Goal: Transaction & Acquisition: Purchase product/service

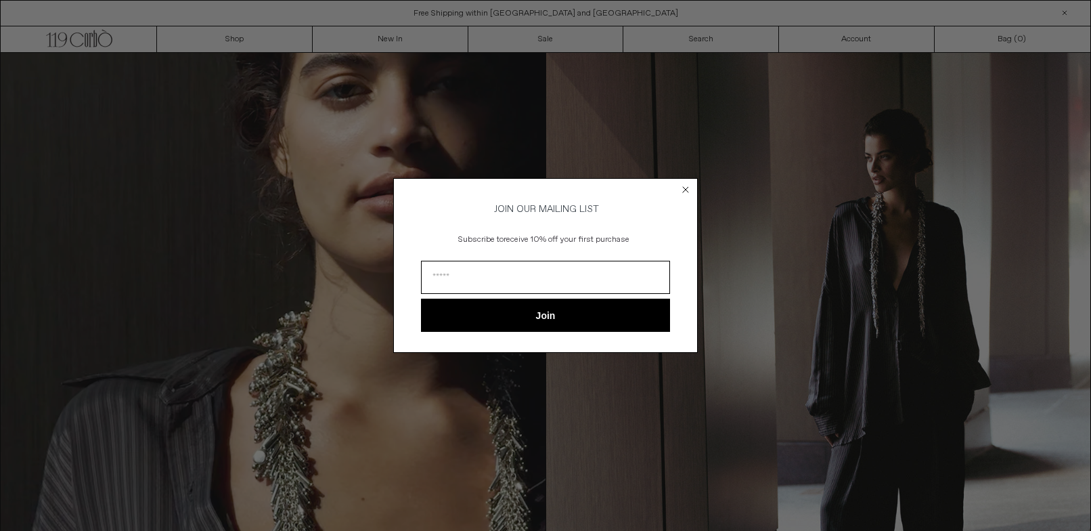
click at [687, 189] on circle "Close dialog" at bounding box center [686, 189] width 13 height 13
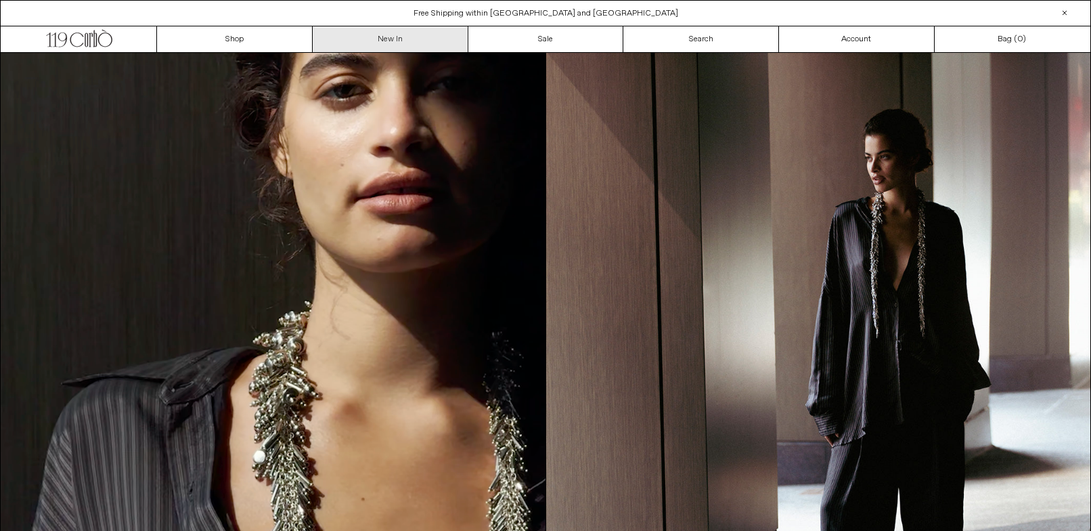
click at [401, 40] on link "New In" at bounding box center [391, 39] width 156 height 26
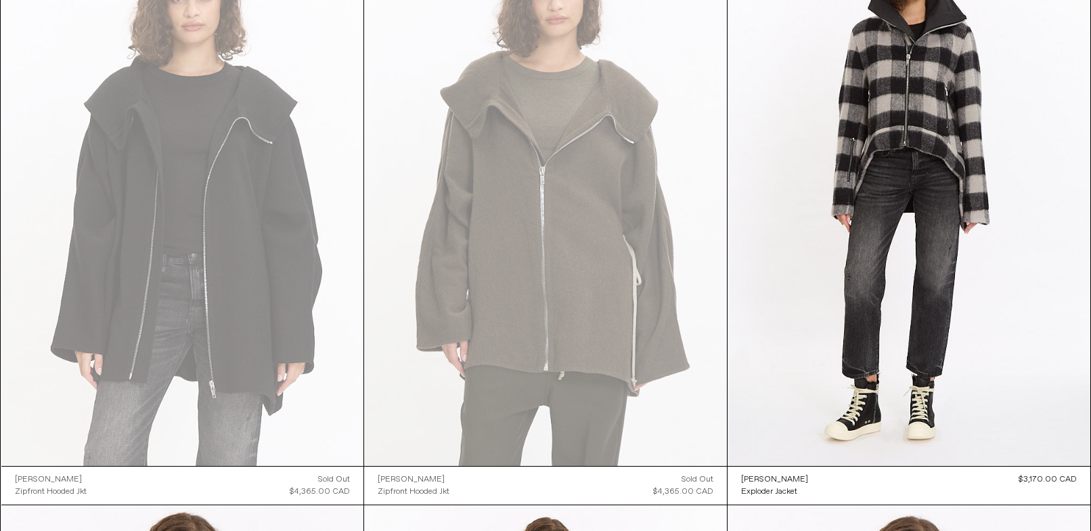
scroll to position [4239, 0]
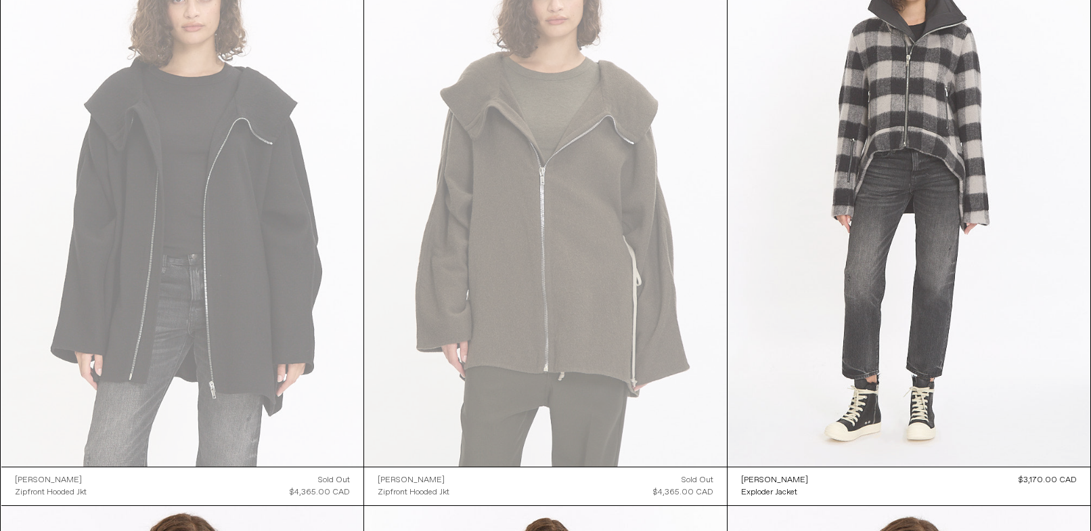
click at [924, 249] on at bounding box center [909, 195] width 363 height 544
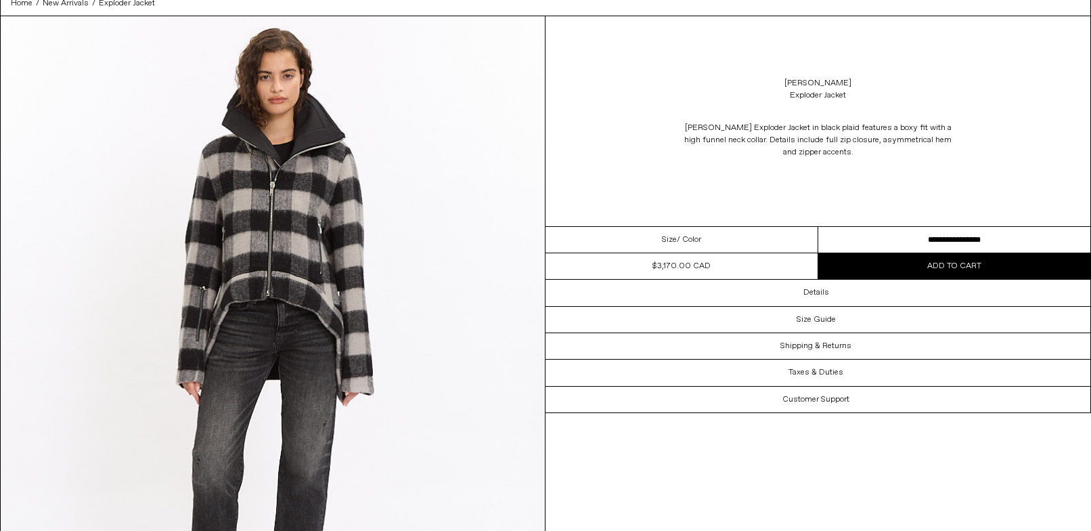
scroll to position [62, 0]
click at [290, 274] on img at bounding box center [273, 357] width 544 height 680
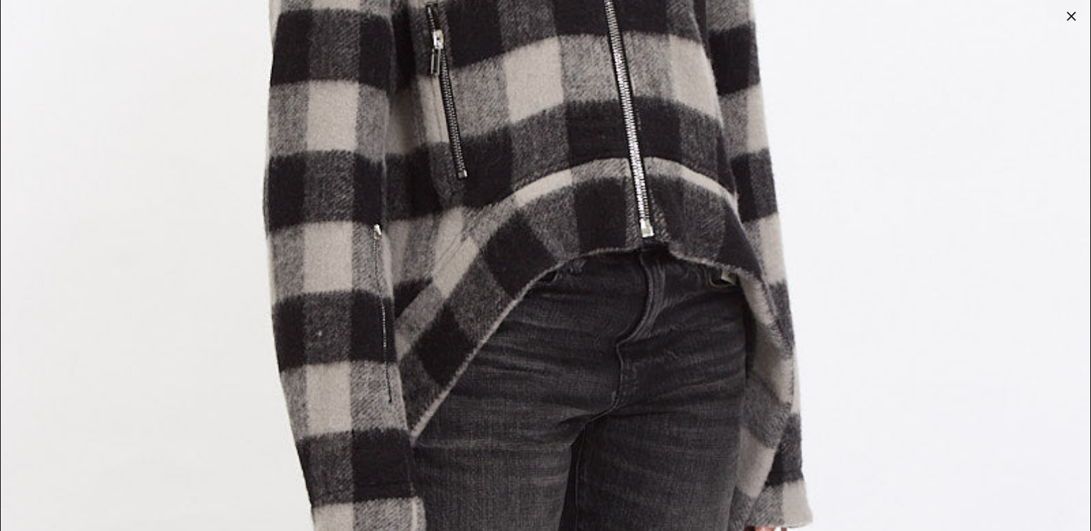
scroll to position [1987, 0]
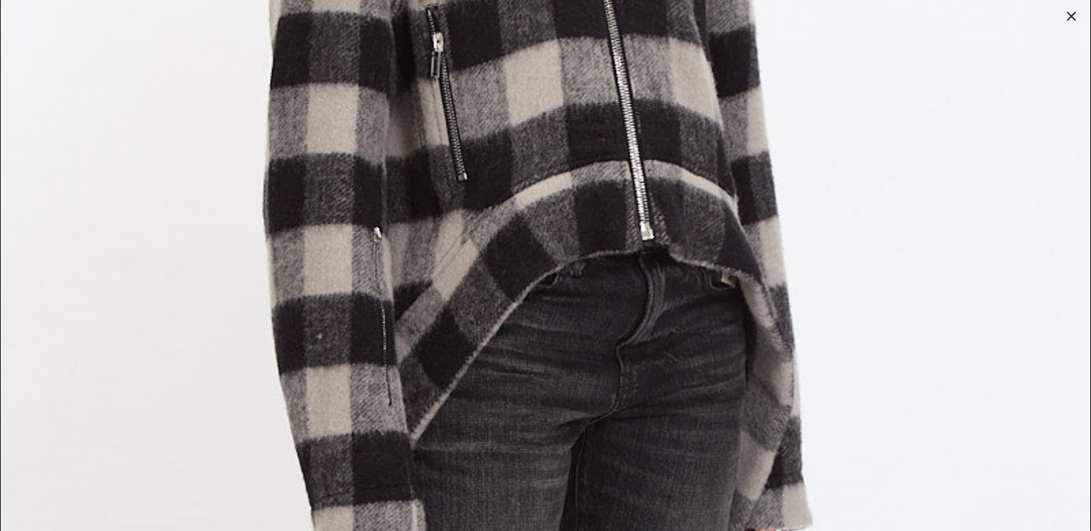
click at [1074, 12] on div at bounding box center [1071, 16] width 19 height 19
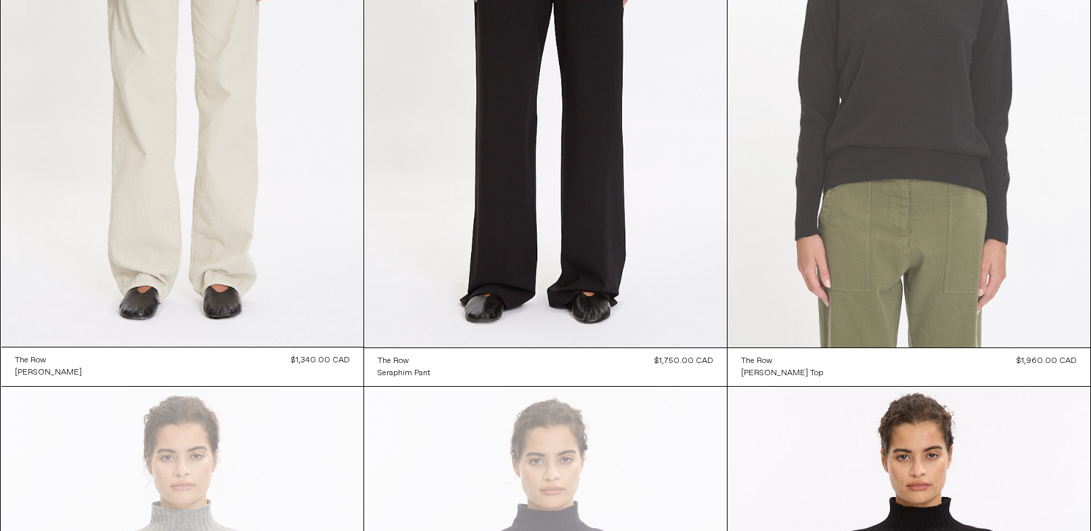
scroll to position [8370, 0]
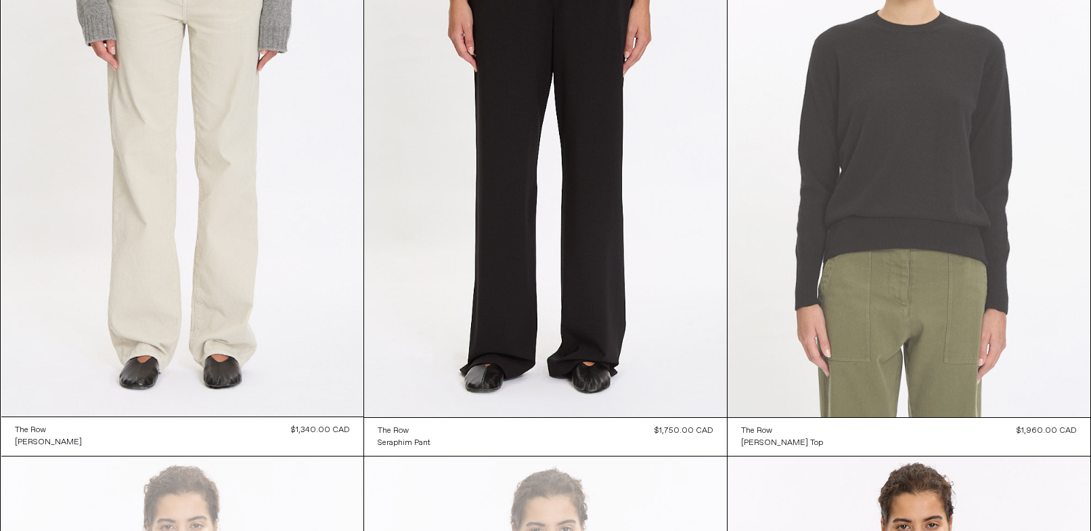
click at [911, 234] on at bounding box center [909, 145] width 363 height 544
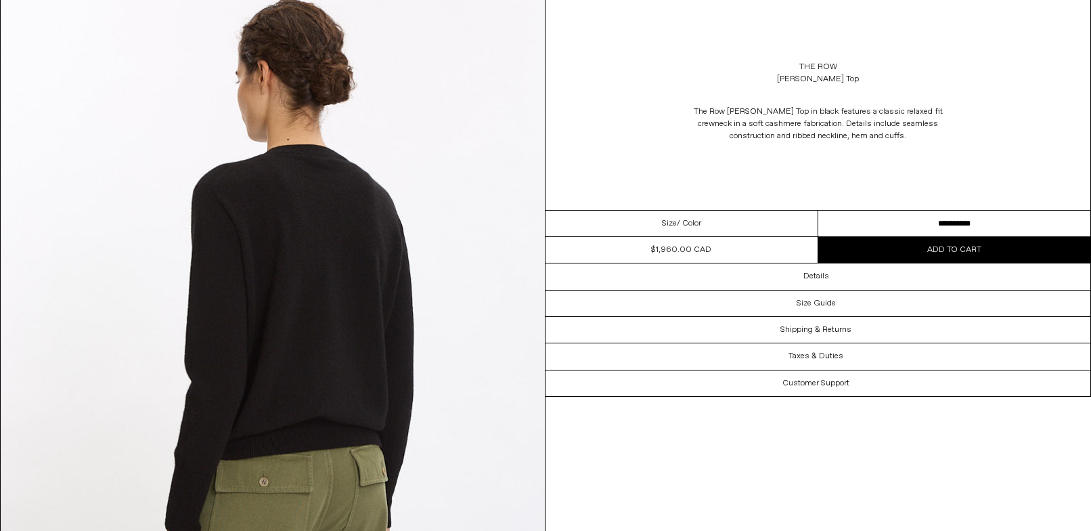
scroll to position [1287, 0]
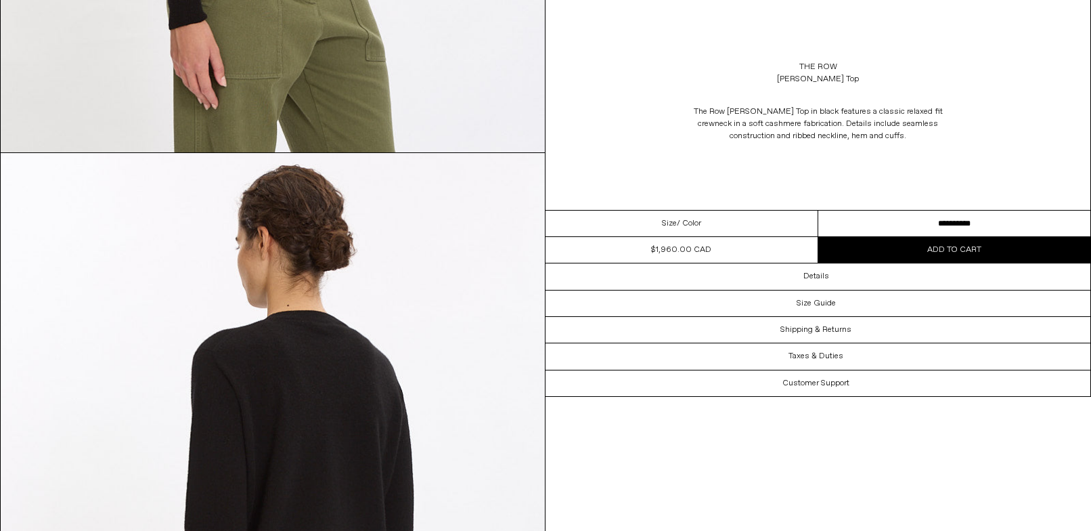
click at [982, 219] on select "**********" at bounding box center [954, 224] width 273 height 26
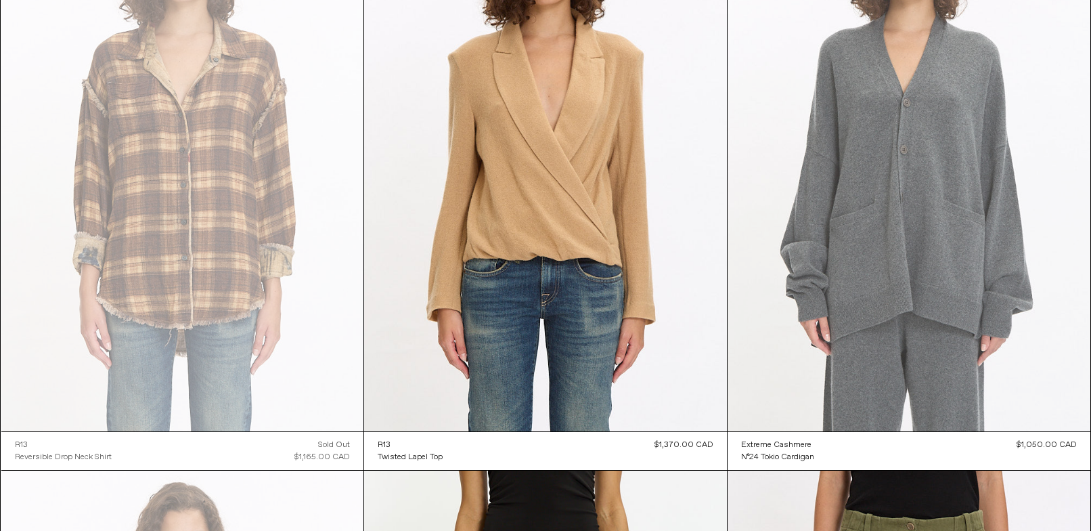
scroll to position [11272, 0]
click at [956, 242] on at bounding box center [909, 159] width 363 height 544
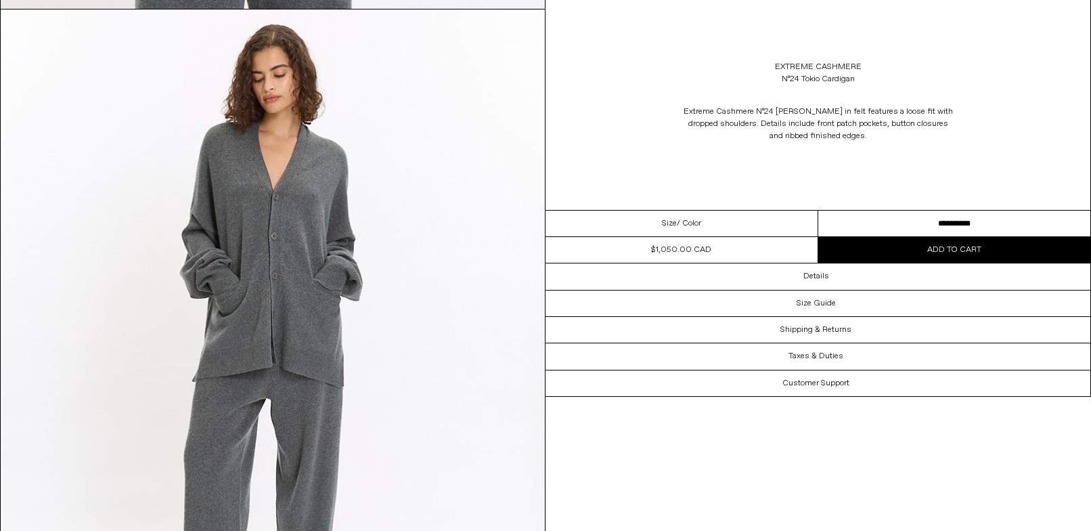
scroll to position [2105, 0]
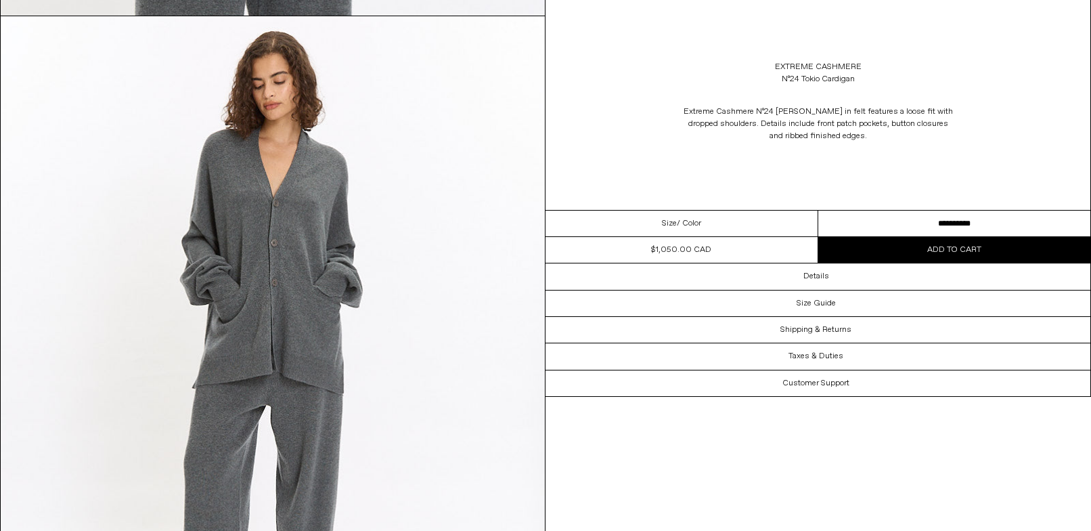
click at [915, 225] on select "**********" at bounding box center [954, 224] width 273 height 26
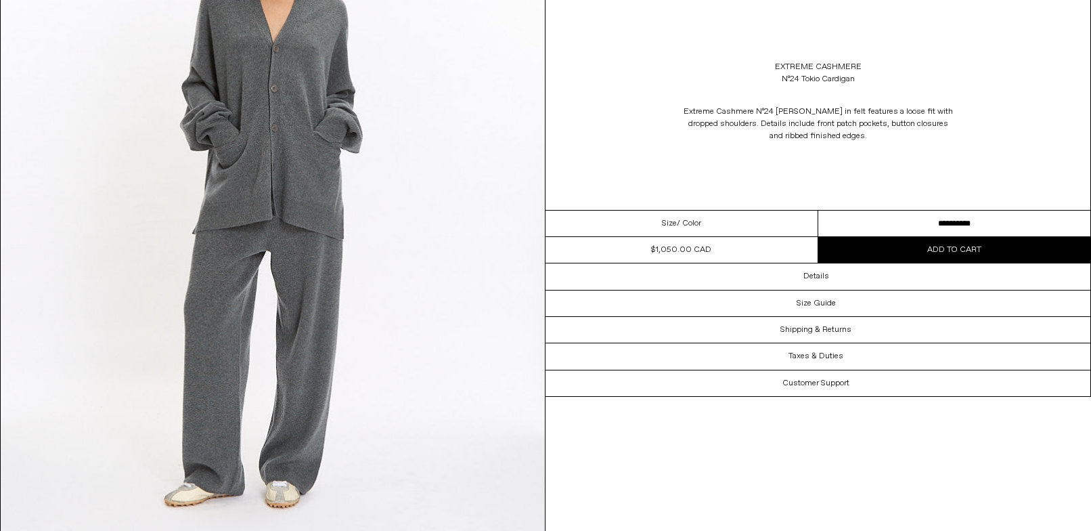
scroll to position [2262, 0]
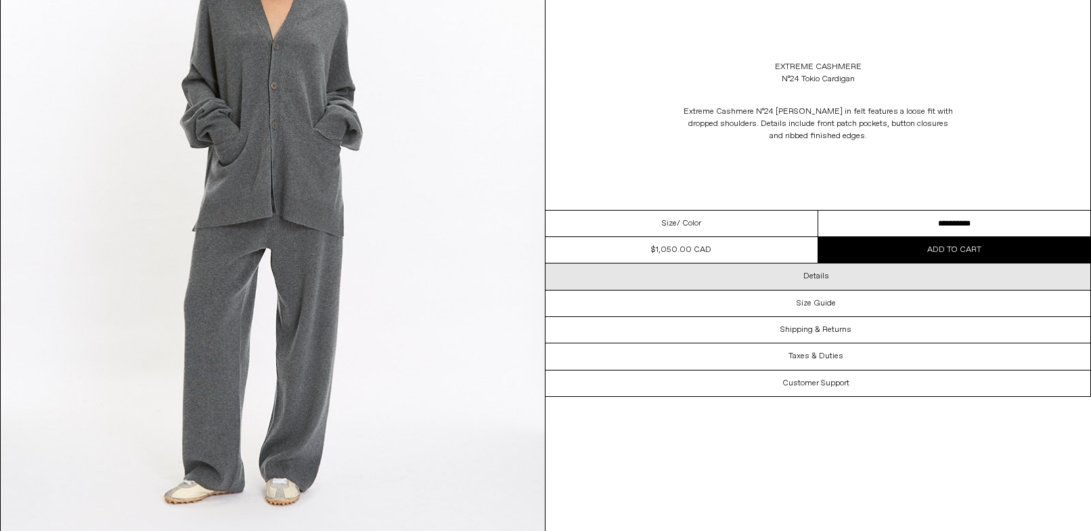
click at [833, 275] on div "Details" at bounding box center [818, 276] width 545 height 26
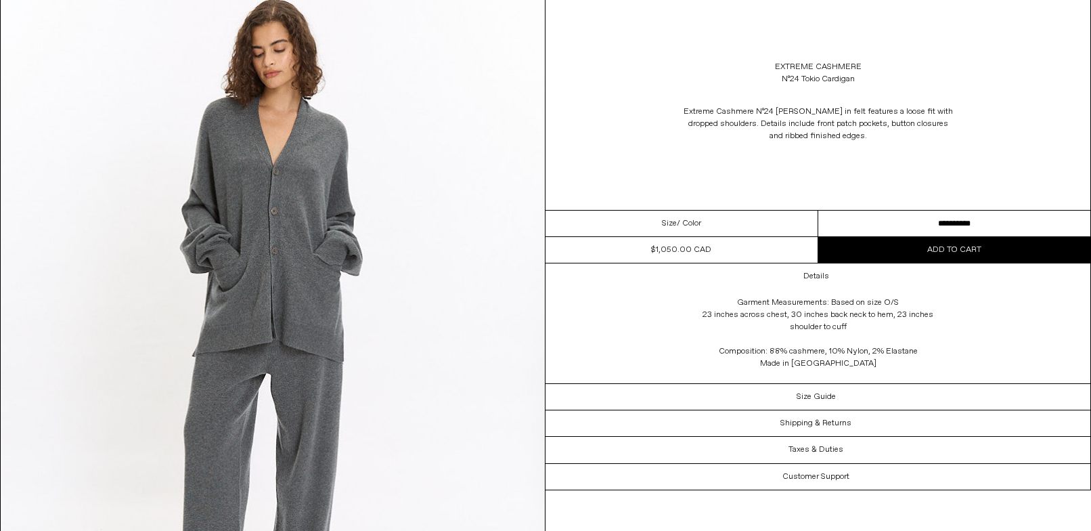
scroll to position [2135, 0]
